Goal: Task Accomplishment & Management: Manage account settings

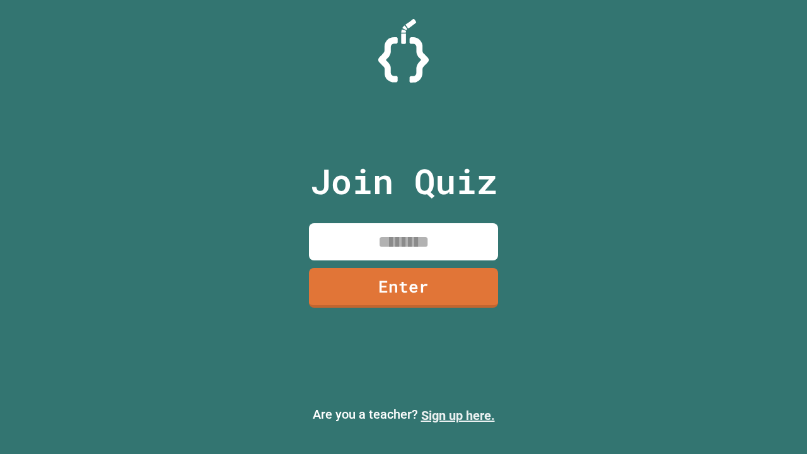
click at [458, 415] on link "Sign up here." at bounding box center [458, 415] width 74 height 15
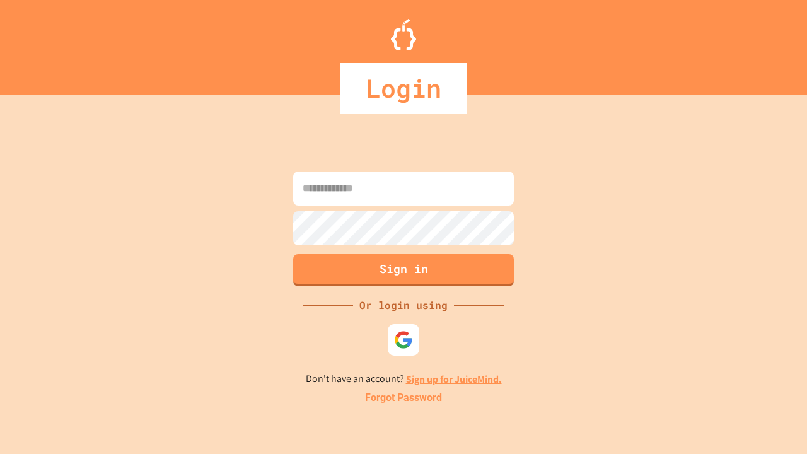
click at [403, 398] on link "Forgot Password" at bounding box center [403, 397] width 77 height 15
